Goal: Task Accomplishment & Management: Complete application form

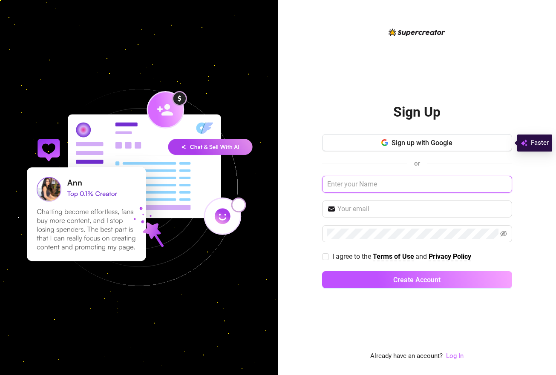
click at [350, 189] on input "text" at bounding box center [417, 184] width 190 height 17
drag, startPoint x: 353, startPoint y: 202, endPoint x: 349, endPoint y: 211, distance: 9.2
click at [353, 203] on span at bounding box center [417, 209] width 190 height 17
click at [383, 181] on input "text" at bounding box center [417, 184] width 190 height 17
type input "Laurence"
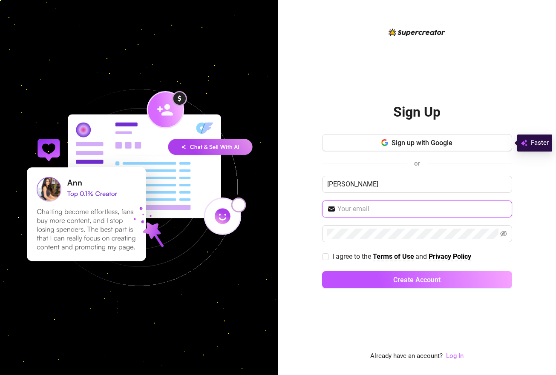
click at [367, 205] on input "text" at bounding box center [422, 209] width 170 height 10
type input "llaulita9@gmail.com"
click at [370, 240] on span at bounding box center [417, 233] width 190 height 17
click at [327, 256] on input "I agree to the Terms of Use and Privacy Policy" at bounding box center [325, 256] width 6 height 6
checkbox input "true"
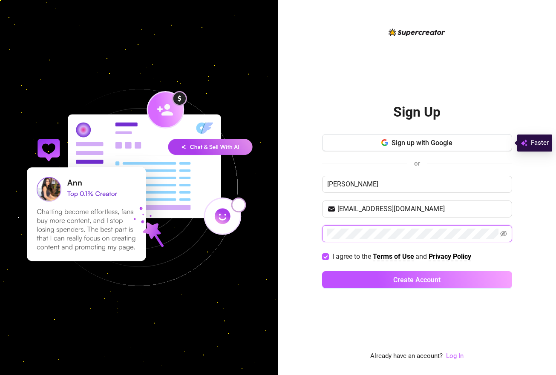
click at [322, 271] on button "Create Account" at bounding box center [417, 279] width 190 height 17
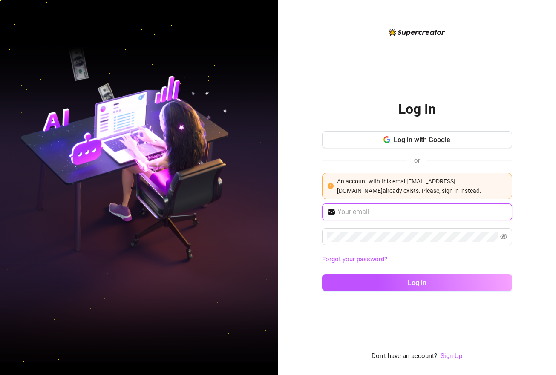
click at [367, 213] on input "text" at bounding box center [422, 212] width 170 height 10
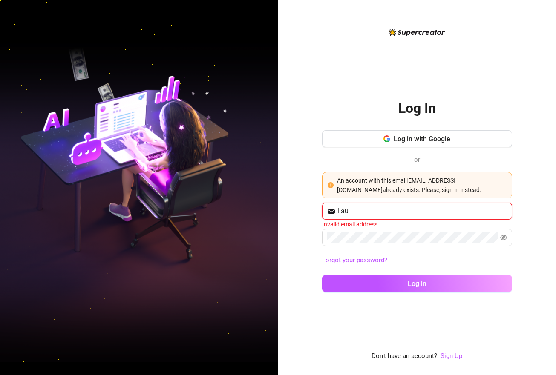
type input "llaulita9@gmail.com"
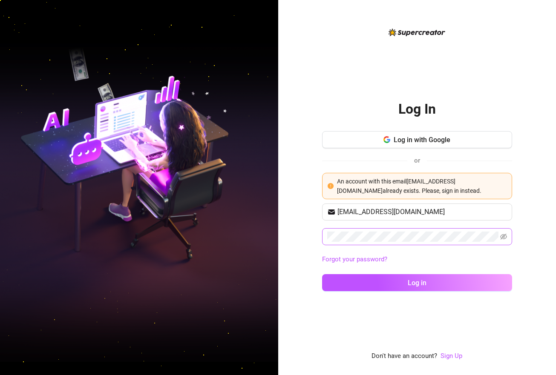
click at [393, 244] on span at bounding box center [417, 236] width 190 height 17
click at [322, 274] on button "Log in" at bounding box center [417, 282] width 190 height 17
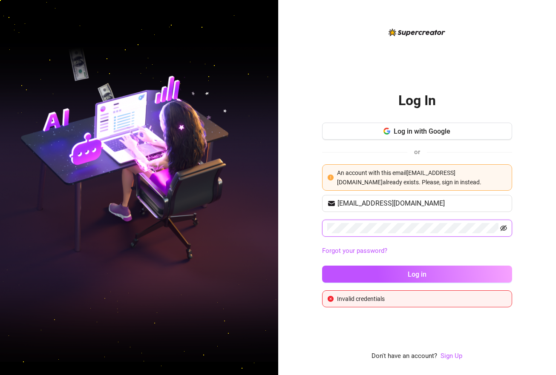
click at [504, 229] on icon "eye-invisible" at bounding box center [503, 228] width 7 height 7
click at [407, 200] on input "llaulita9@gmail.com" at bounding box center [422, 204] width 170 height 10
click at [341, 266] on button "Log in" at bounding box center [417, 274] width 190 height 17
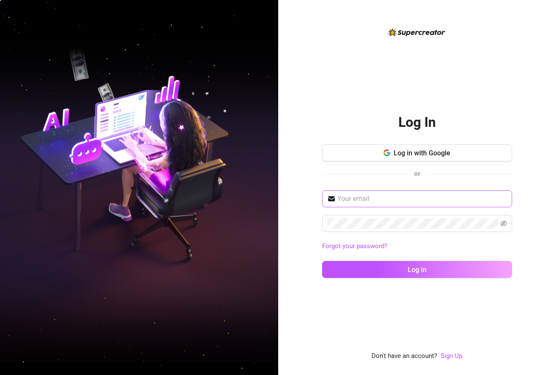
click at [383, 205] on span at bounding box center [417, 198] width 190 height 17
click at [383, 201] on input "text" at bounding box center [422, 199] width 170 height 10
click at [403, 194] on input "[EMAIL_ADDRESS][DOMAIN_NAME]" at bounding box center [422, 199] width 170 height 10
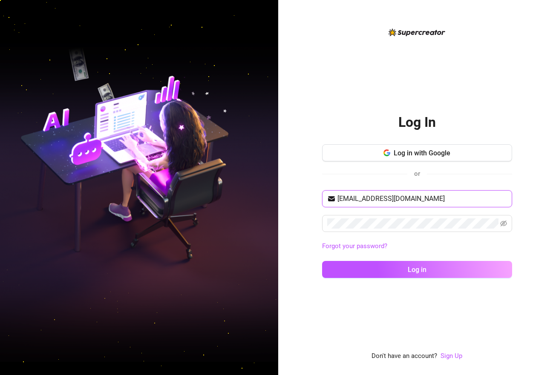
type input "[EMAIL_ADDRESS][DOMAIN_NAME]"
click at [322, 261] on button "Log in" at bounding box center [417, 269] width 190 height 17
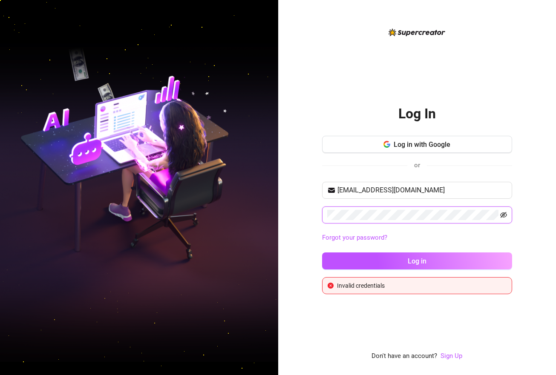
click at [505, 216] on icon "eye-invisible" at bounding box center [503, 215] width 7 height 7
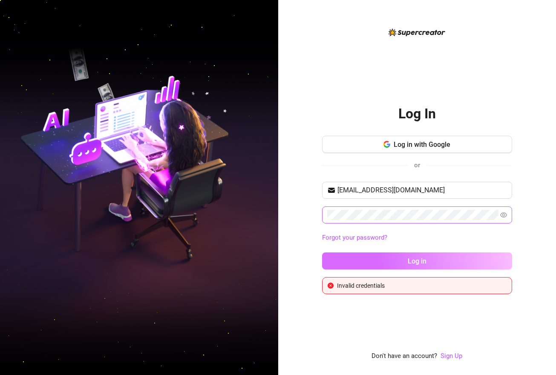
click at [408, 263] on span "Log in" at bounding box center [417, 261] width 19 height 8
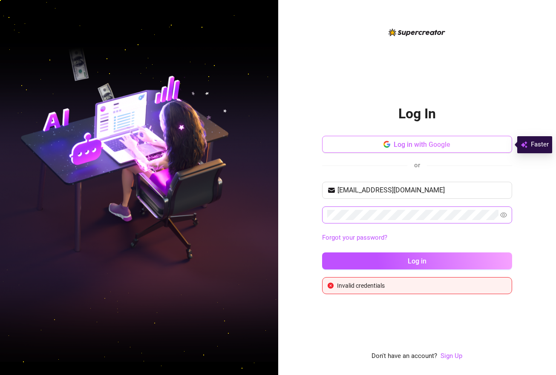
click at [408, 147] on span "Log in with Google" at bounding box center [422, 145] width 57 height 8
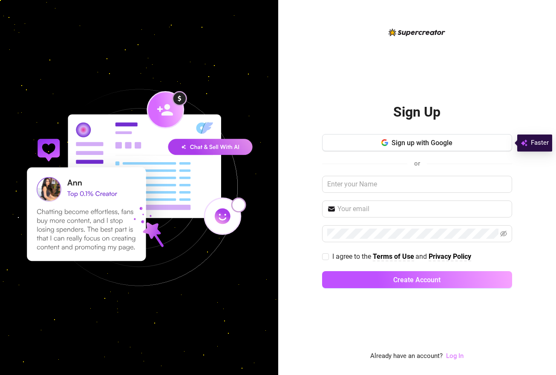
click at [452, 355] on link "Log In" at bounding box center [454, 356] width 17 height 8
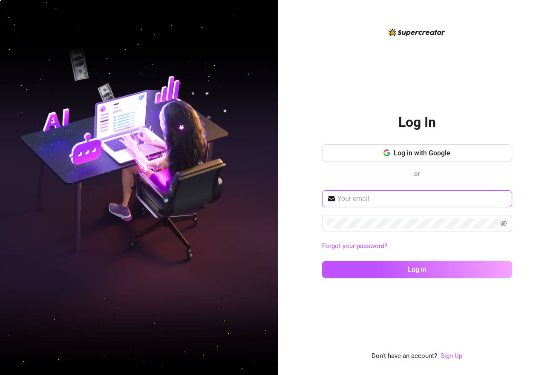
click at [408, 198] on input "text" at bounding box center [422, 199] width 170 height 10
click at [322, 261] on button "Log in" at bounding box center [417, 269] width 190 height 17
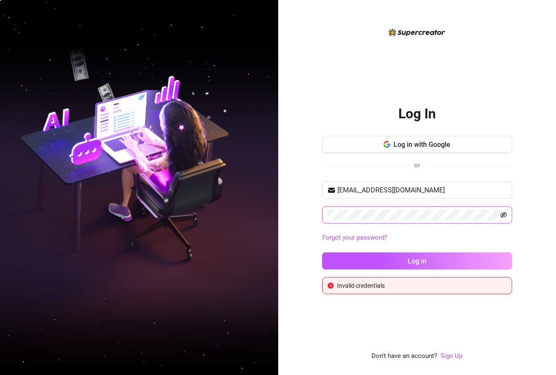
click at [501, 216] on icon "eye-invisible" at bounding box center [503, 215] width 7 height 7
click at [352, 191] on input "llaulita9@gmail.com" at bounding box center [422, 190] width 170 height 10
type input "sclavecilla07@gmail.com"
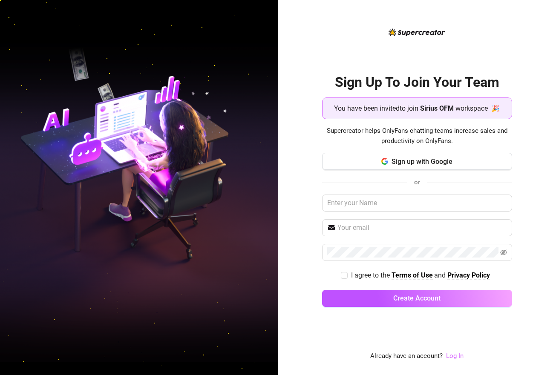
click at [455, 353] on link "Log In" at bounding box center [454, 356] width 17 height 8
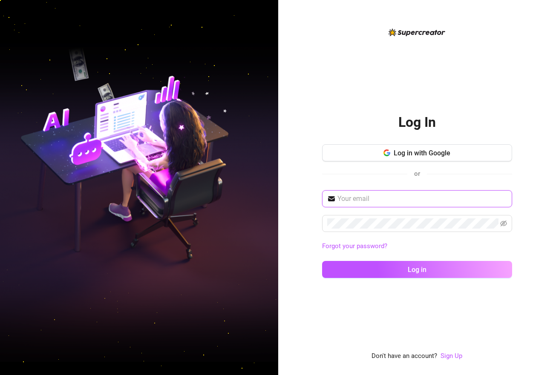
click at [379, 195] on input "text" at bounding box center [422, 199] width 170 height 10
type input "[EMAIL_ADDRESS][DOMAIN_NAME]"
click at [504, 219] on span at bounding box center [503, 224] width 7 height 10
click at [504, 224] on icon "eye-invisible" at bounding box center [504, 224] width 2 height 2
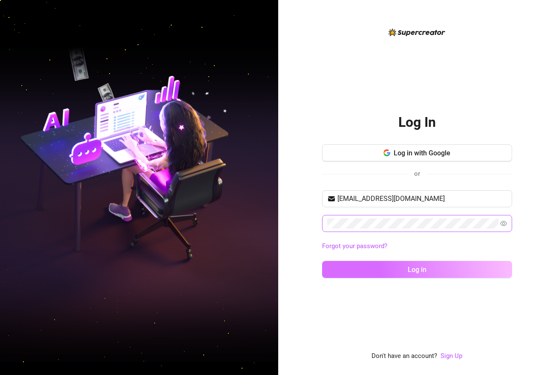
drag, startPoint x: 467, startPoint y: 265, endPoint x: 466, endPoint y: 270, distance: 5.3
click at [467, 266] on button "Log in" at bounding box center [417, 269] width 190 height 17
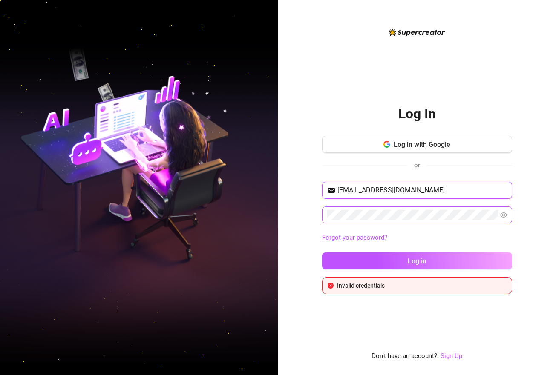
drag, startPoint x: 413, startPoint y: 193, endPoint x: 418, endPoint y: 191, distance: 5.0
click at [417, 191] on input "llaulita9@gmail.com" at bounding box center [422, 190] width 170 height 10
click at [418, 189] on input "llaulita9@gmail.com" at bounding box center [422, 190] width 170 height 10
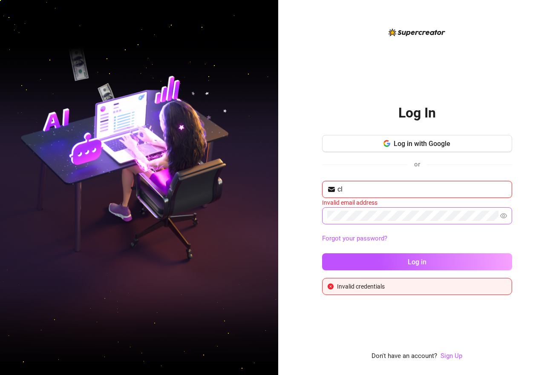
type input "c"
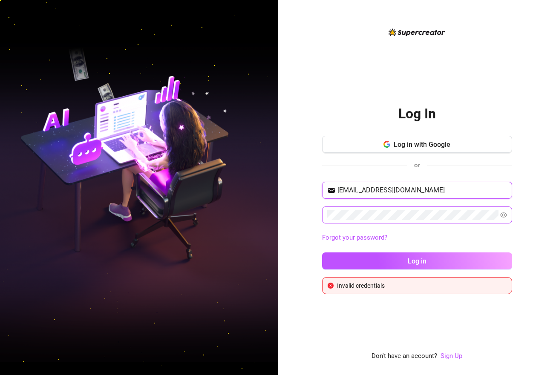
type input "sclavecilla7@gmail.com"
click at [322, 253] on button "Log in" at bounding box center [417, 261] width 190 height 17
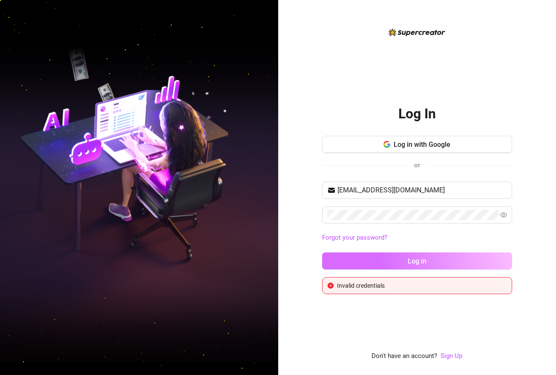
click at [341, 262] on button "Log in" at bounding box center [417, 261] width 190 height 17
click at [363, 261] on button "Log in" at bounding box center [417, 261] width 190 height 17
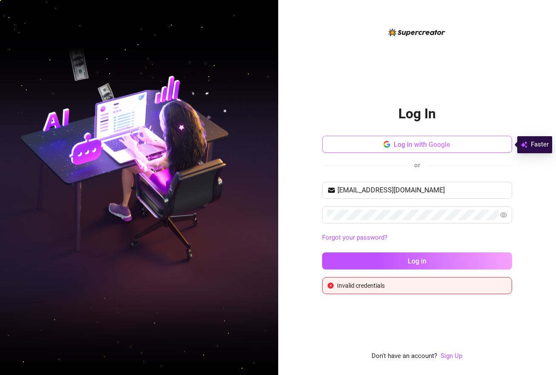
click at [391, 147] on button "Log in with Google" at bounding box center [417, 144] width 190 height 17
